Goal: Task Accomplishment & Management: Complete application form

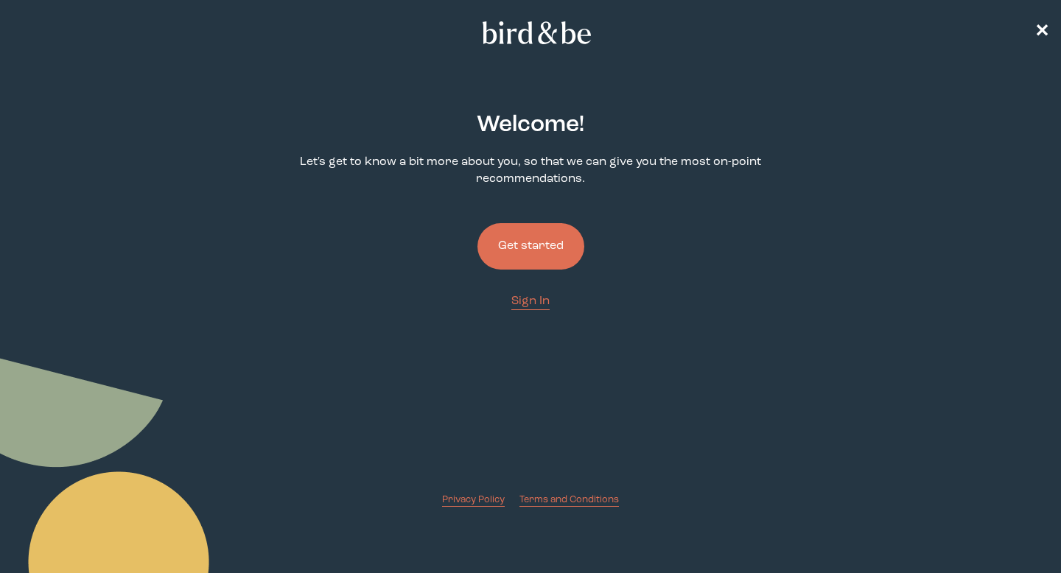
click at [545, 248] on button "Get started" at bounding box center [531, 246] width 107 height 46
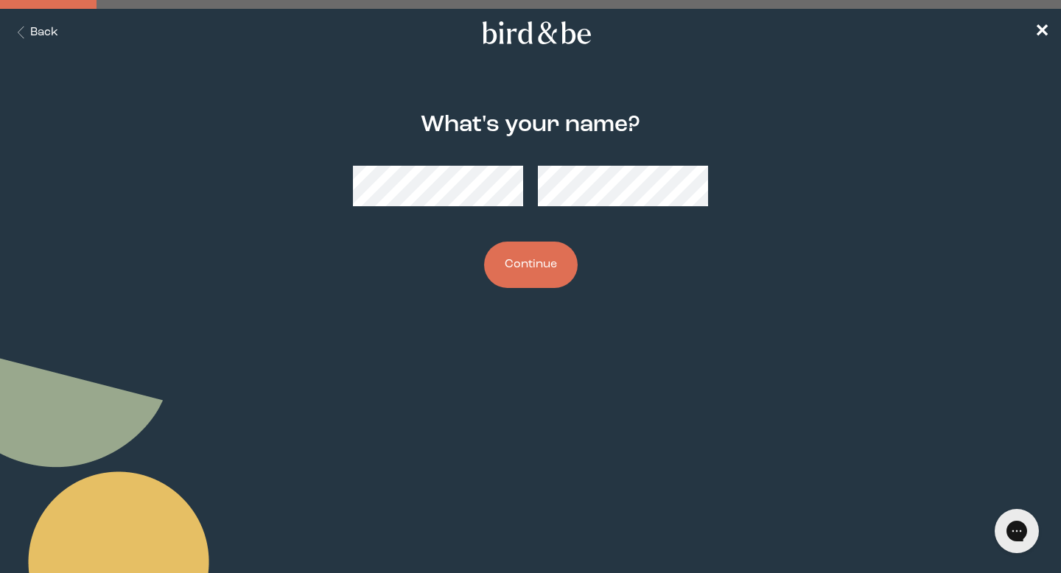
click at [534, 242] on button "Continue" at bounding box center [531, 265] width 94 height 46
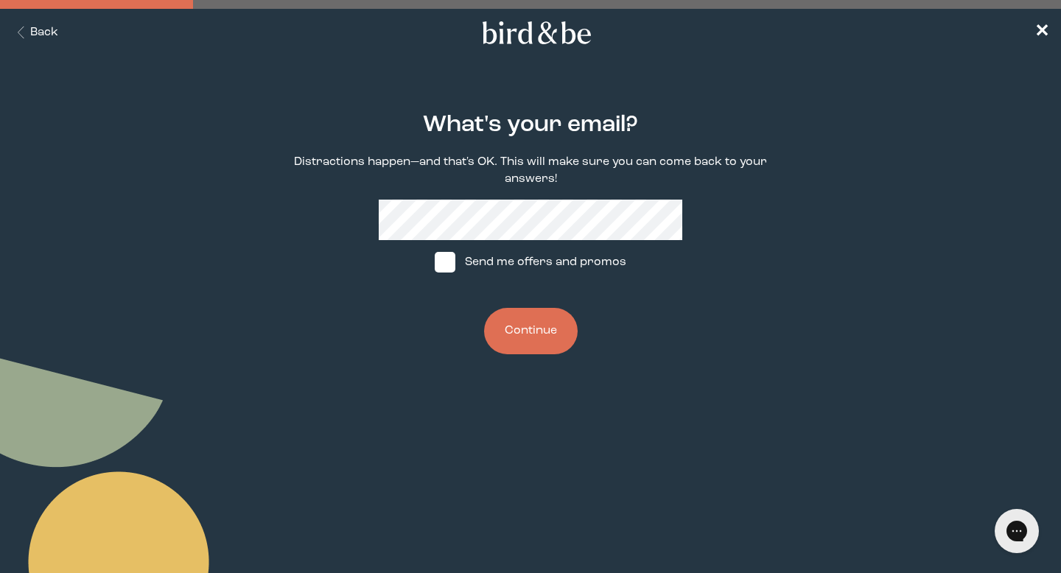
click at [545, 333] on button "Continue" at bounding box center [531, 331] width 94 height 46
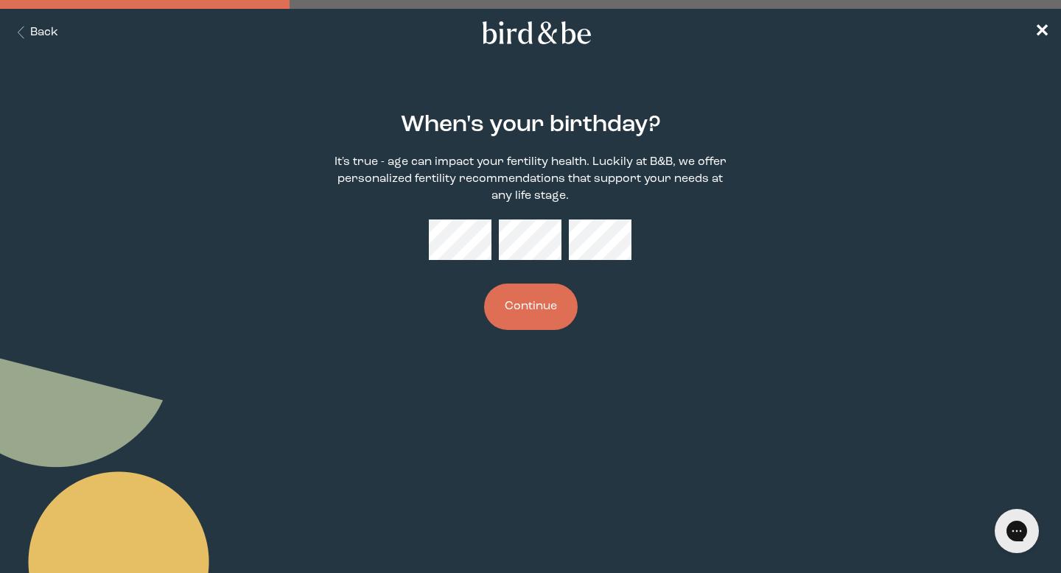
click at [514, 322] on button "Continue" at bounding box center [531, 307] width 94 height 46
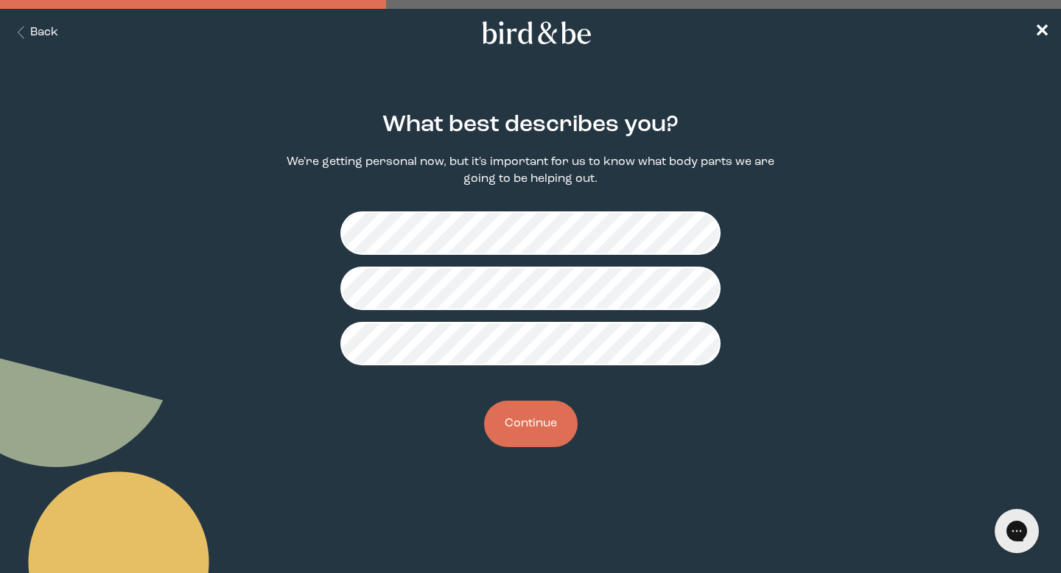
click at [530, 438] on button "Continue" at bounding box center [531, 424] width 94 height 46
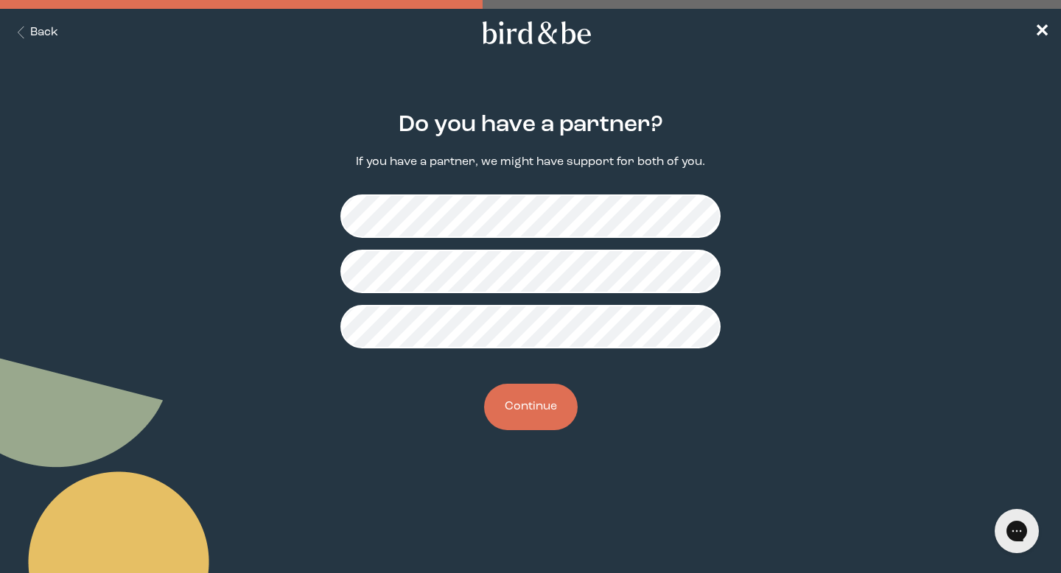
click at [524, 408] on button "Continue" at bounding box center [531, 407] width 94 height 46
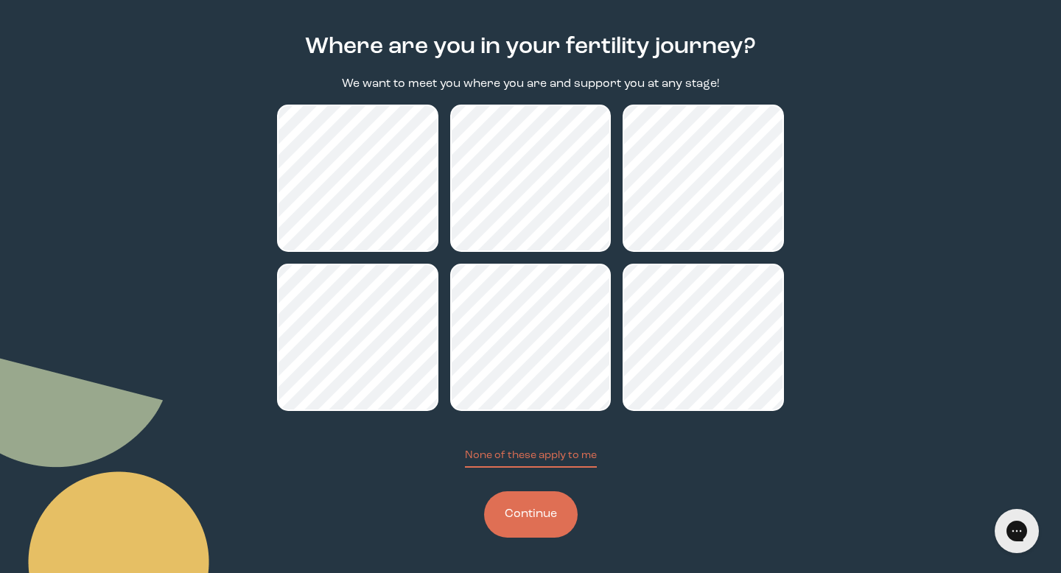
scroll to position [72, 0]
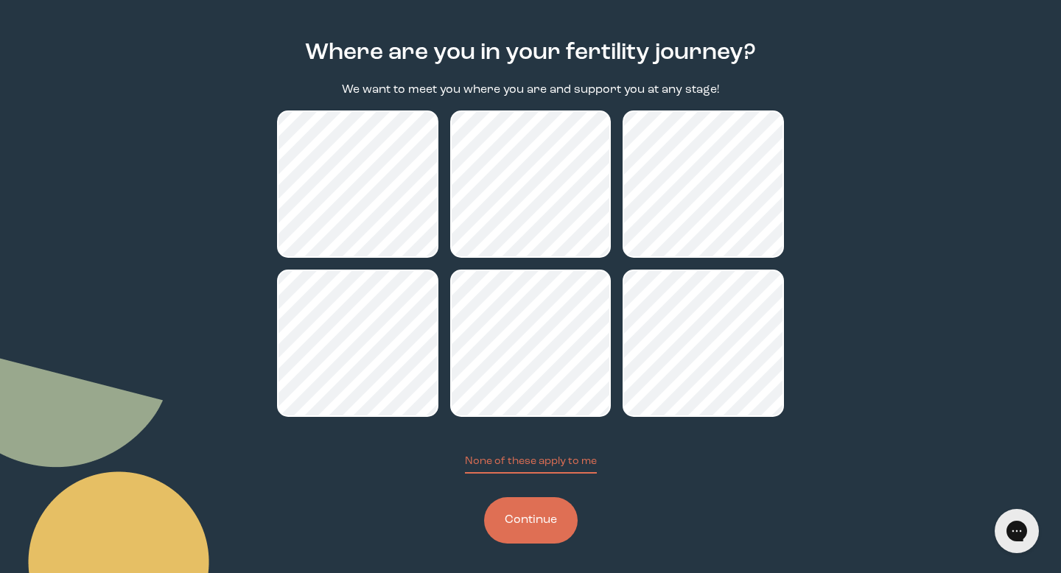
click at [544, 524] on button "Continue" at bounding box center [531, 521] width 94 height 46
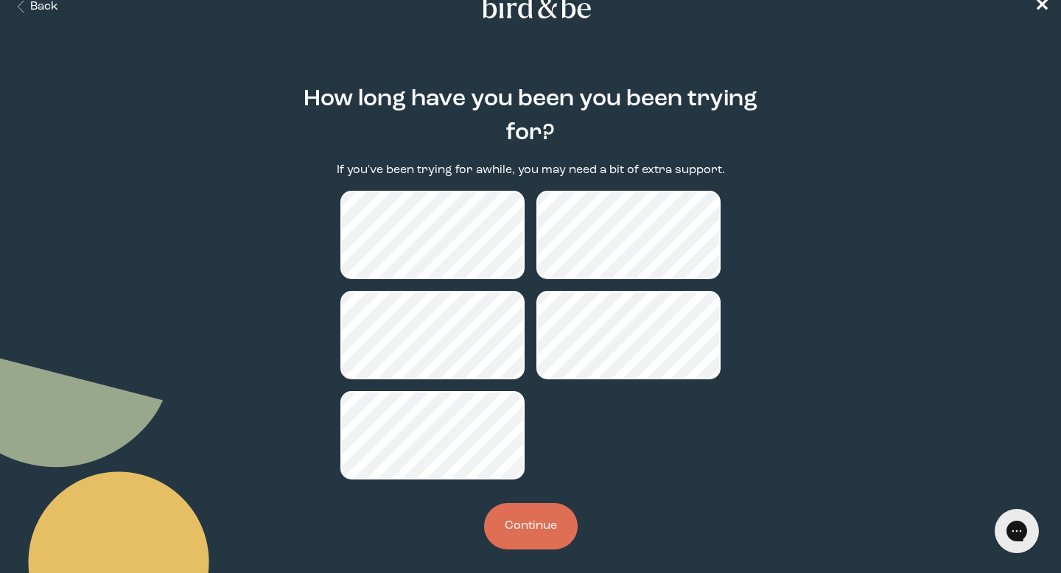
scroll to position [38, 0]
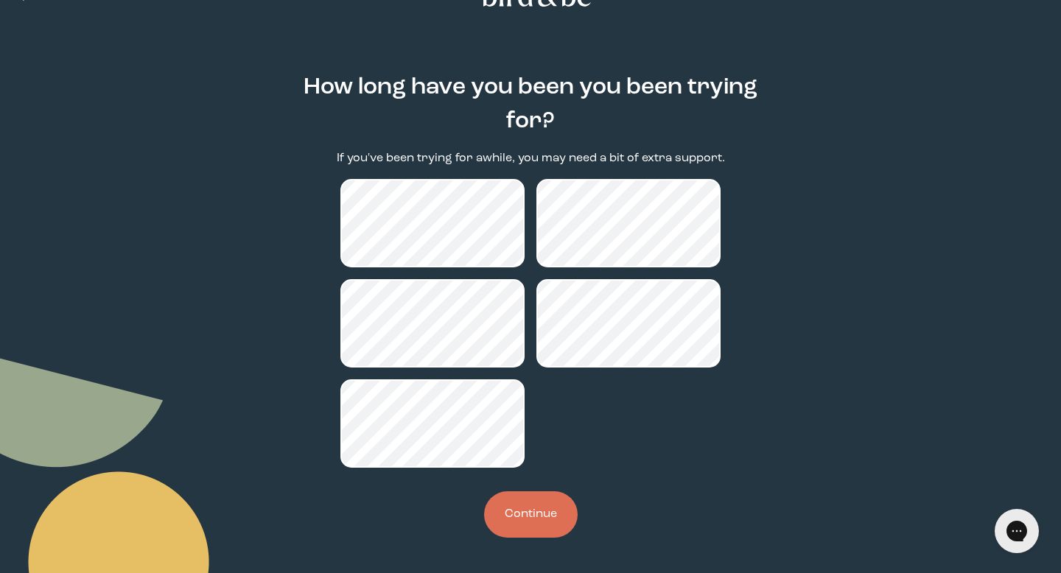
click at [545, 510] on button "Continue" at bounding box center [531, 515] width 94 height 46
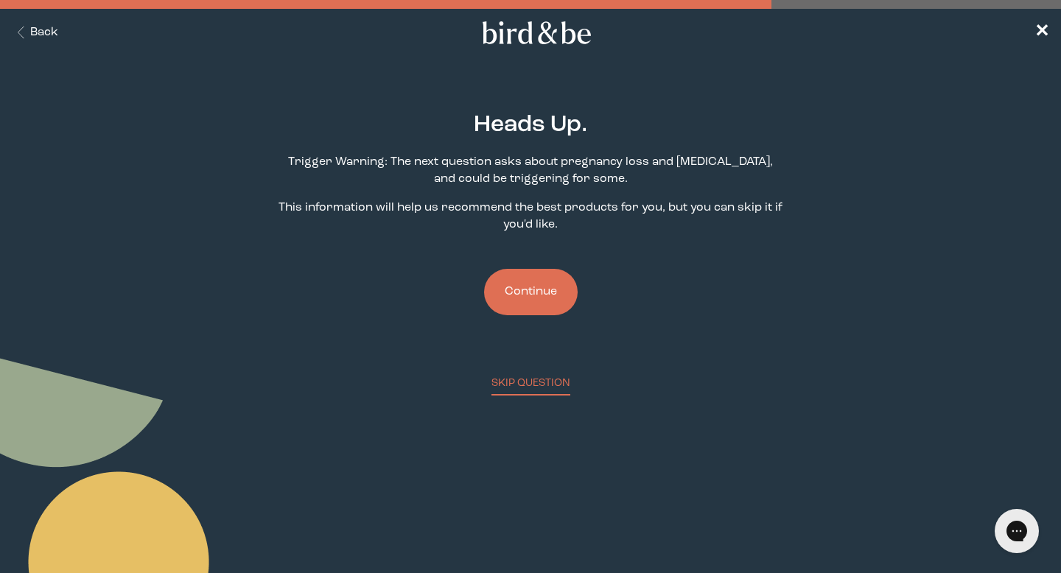
click at [549, 306] on button "Continue" at bounding box center [531, 292] width 94 height 46
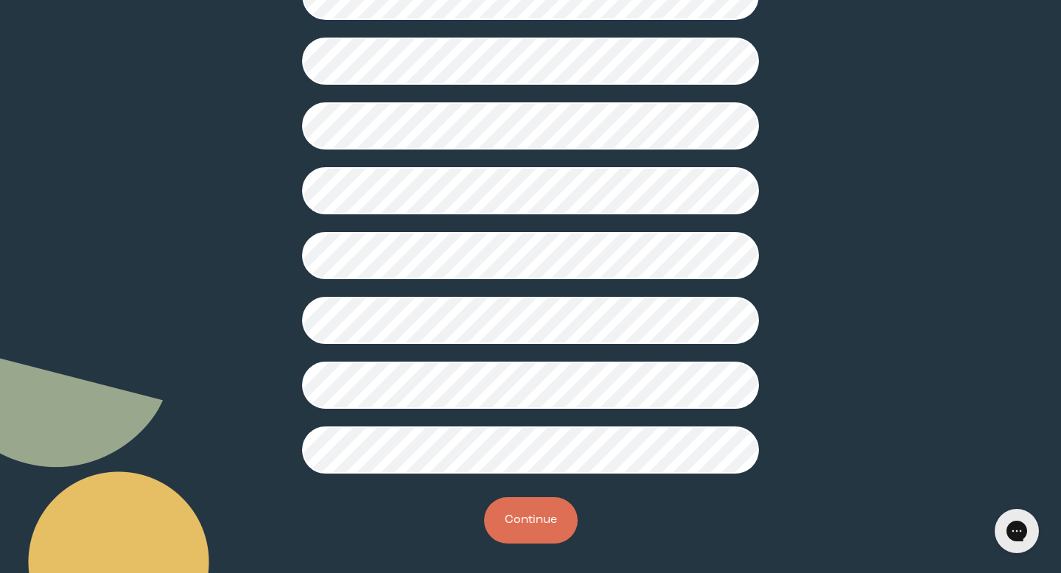
scroll to position [349, 0]
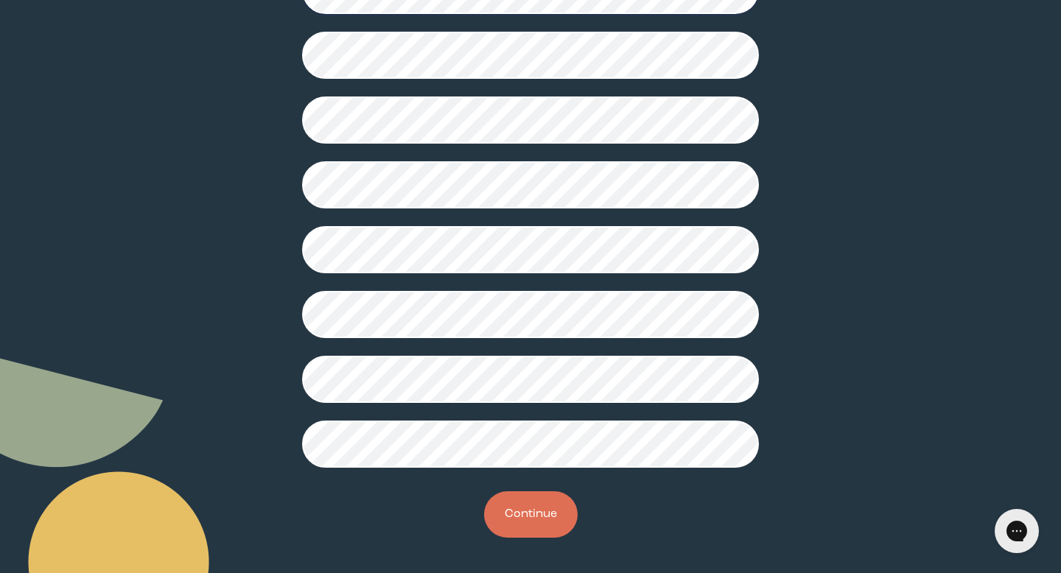
click at [540, 509] on button "Continue" at bounding box center [531, 515] width 94 height 46
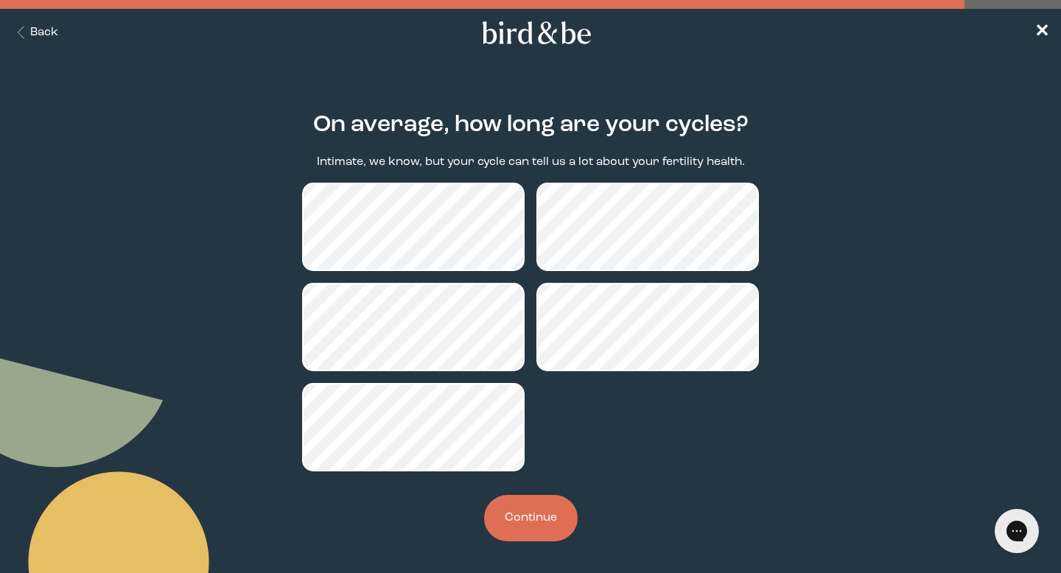
click at [555, 522] on button "Continue" at bounding box center [531, 518] width 94 height 46
